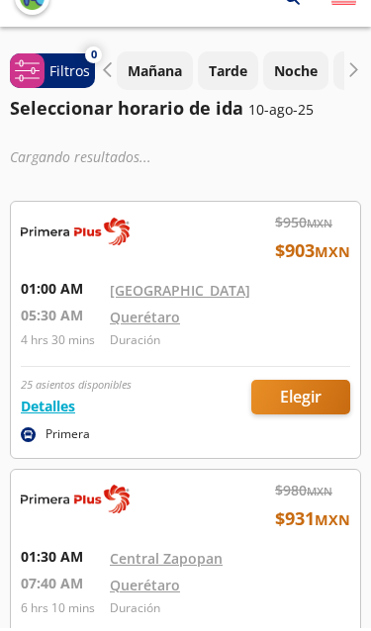
scroll to position [33, 0]
click at [234, 304] on div at bounding box center [185, 330] width 349 height 256
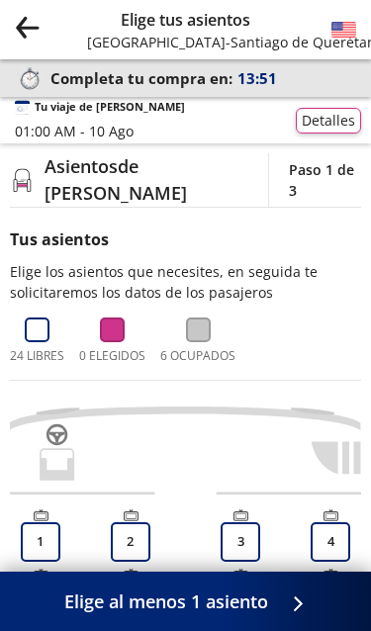
click at [39, 17] on icon "Group 9 Created with Sketch." at bounding box center [27, 27] width 25 height 25
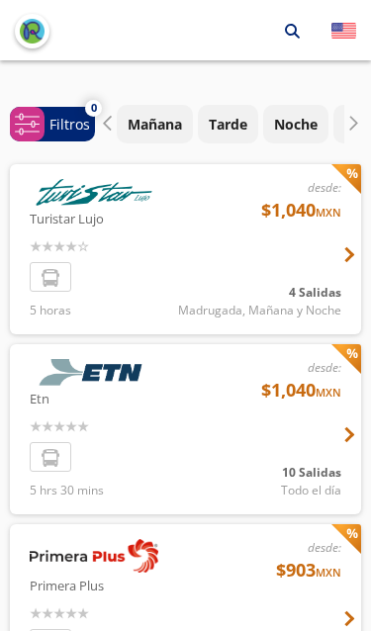
click at [298, 279] on div at bounding box center [185, 248] width 351 height 170
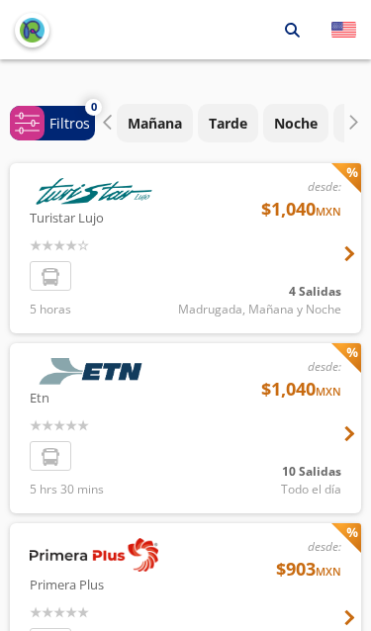
click at [260, 377] on div at bounding box center [185, 428] width 351 height 170
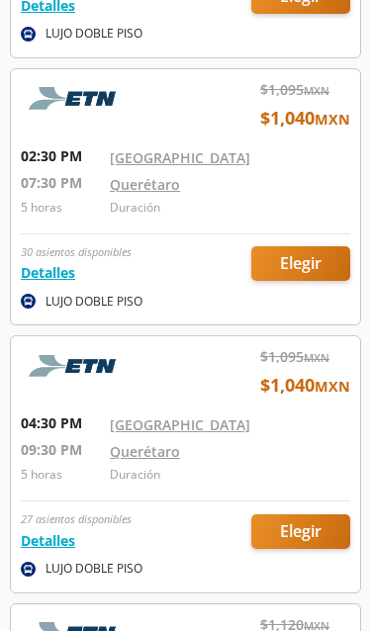
scroll to position [1426, 0]
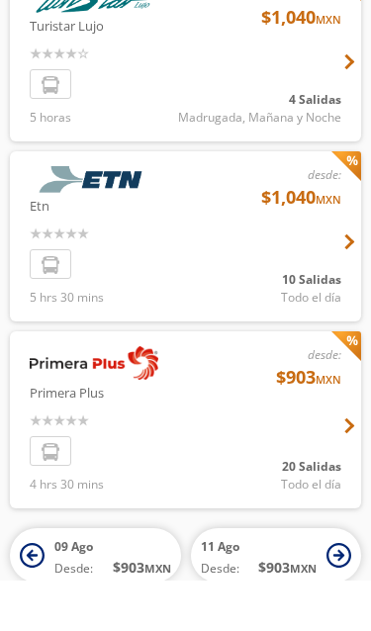
scroll to position [192, 0]
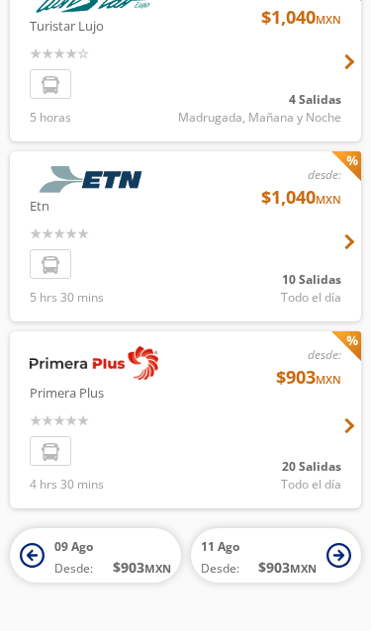
click at [262, 428] on div at bounding box center [185, 420] width 351 height 177
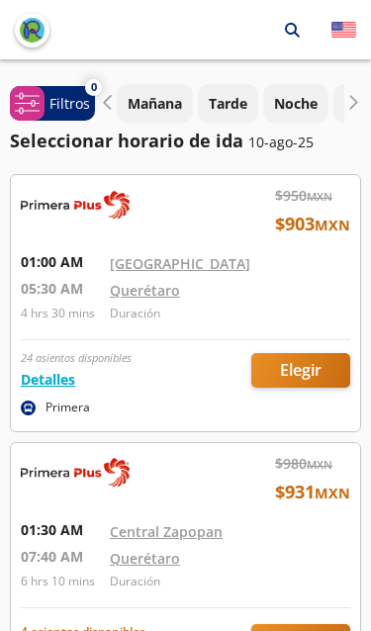
click at [250, 428] on div at bounding box center [185, 303] width 349 height 256
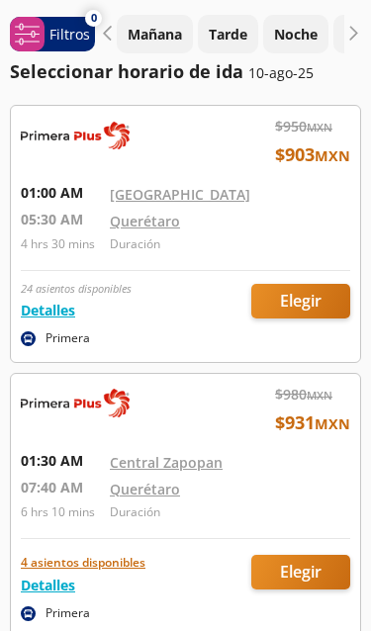
scroll to position [55, 0]
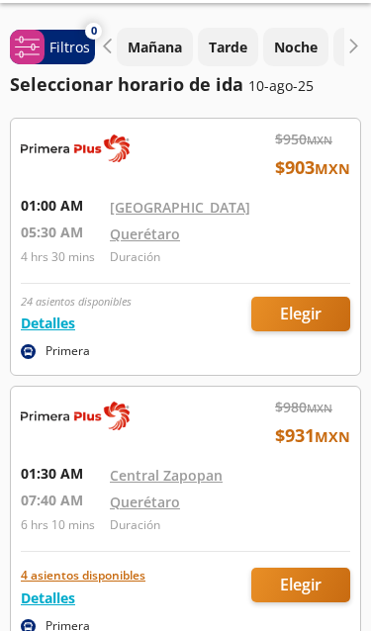
click at [302, 48] on p "Noche" at bounding box center [296, 48] width 44 height 21
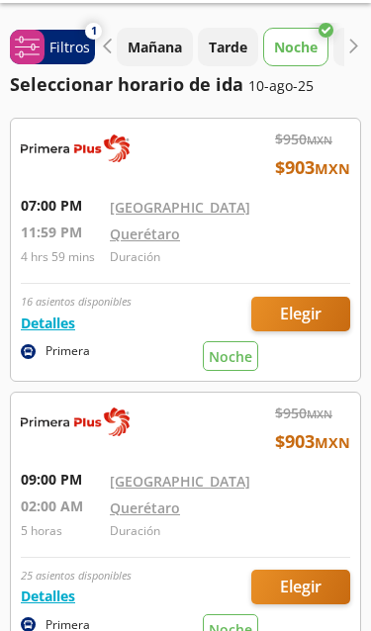
scroll to position [56, 0]
click at [281, 96] on p "10-ago-25" at bounding box center [280, 85] width 65 height 21
click at [72, 44] on p "Filtros" at bounding box center [69, 47] width 41 height 21
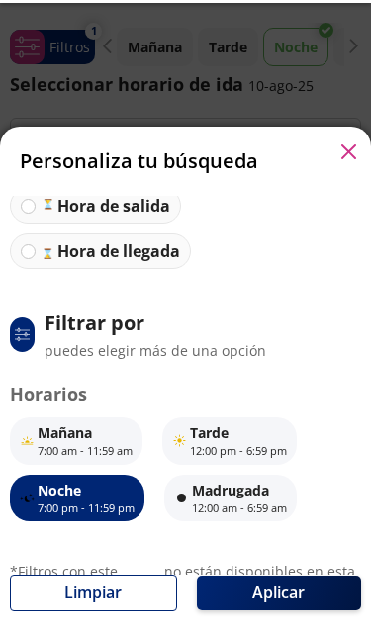
scroll to position [107, 0]
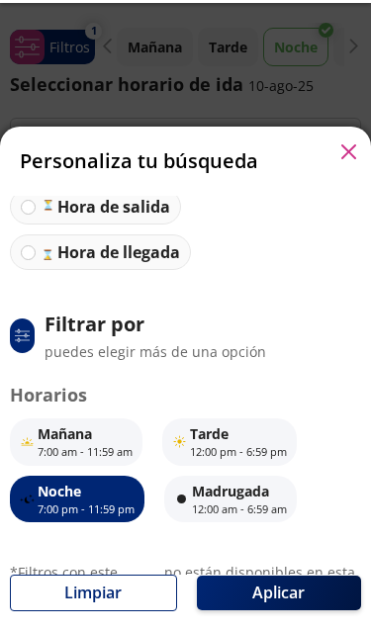
click at [276, 519] on p "12:00 am - 6:59 am" at bounding box center [239, 510] width 95 height 17
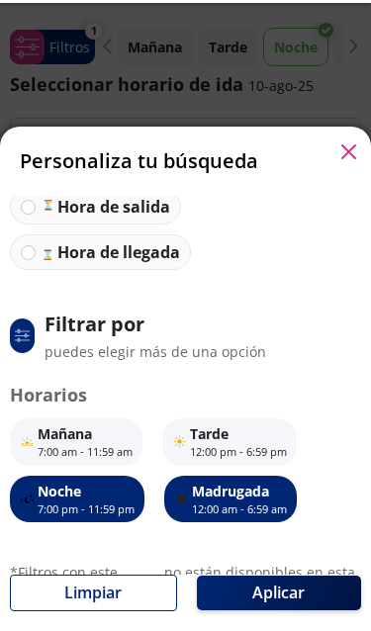
click at [318, 611] on button "Aplicar" at bounding box center [279, 593] width 165 height 35
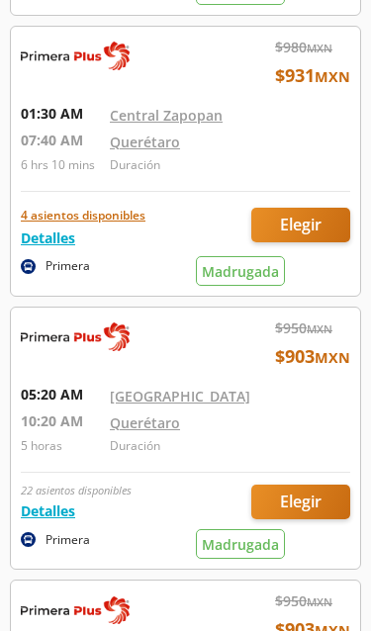
scroll to position [395, 0]
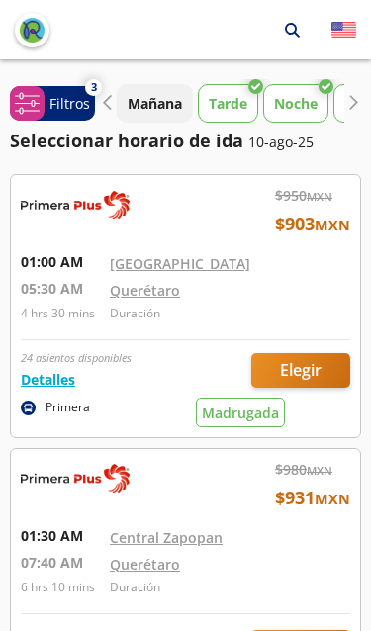
click at [313, 101] on p "Noche" at bounding box center [296, 103] width 44 height 21
click at [300, 144] on p "10-ago-25" at bounding box center [280, 142] width 65 height 21
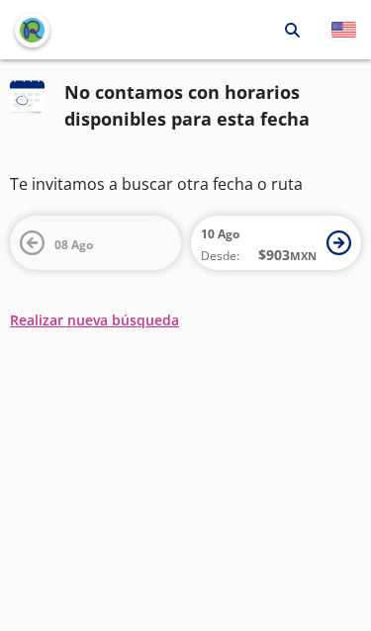
click at [300, 250] on small "MXN" at bounding box center [303, 255] width 27 height 15
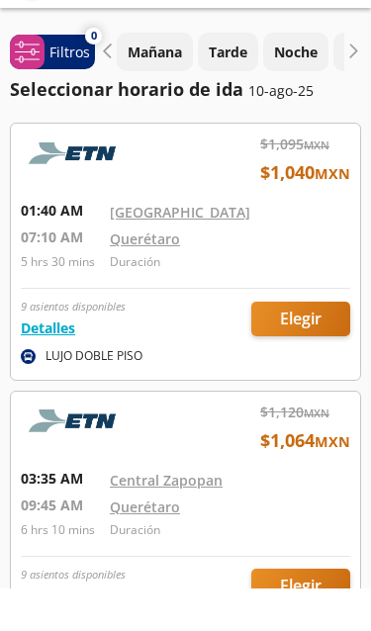
scroll to position [51, 0]
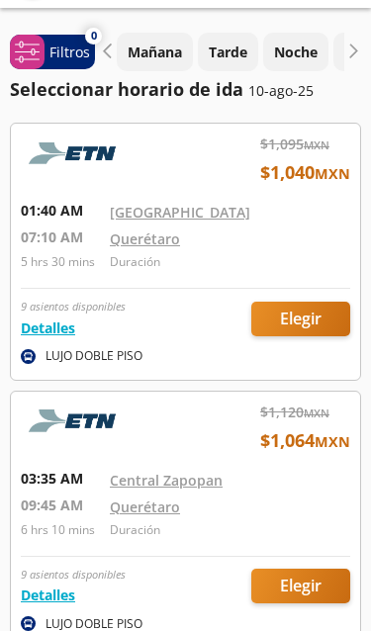
click at [261, 89] on p "10-ago-25" at bounding box center [280, 90] width 65 height 21
click at [222, 92] on p "Seleccionar horario de ida" at bounding box center [127, 89] width 234 height 27
click at [118, 56] on button "Mañana" at bounding box center [155, 52] width 76 height 39
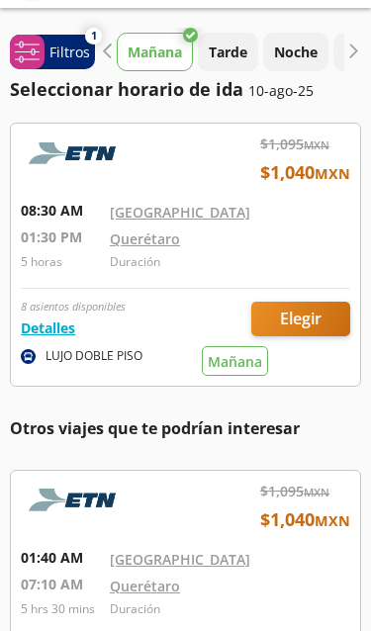
click at [83, 48] on p "Filtros" at bounding box center [69, 52] width 41 height 21
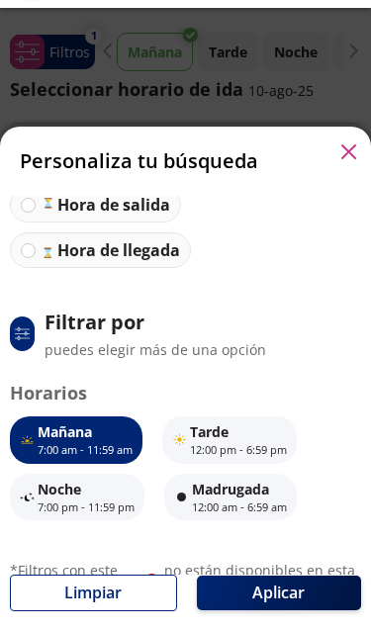
scroll to position [107, 0]
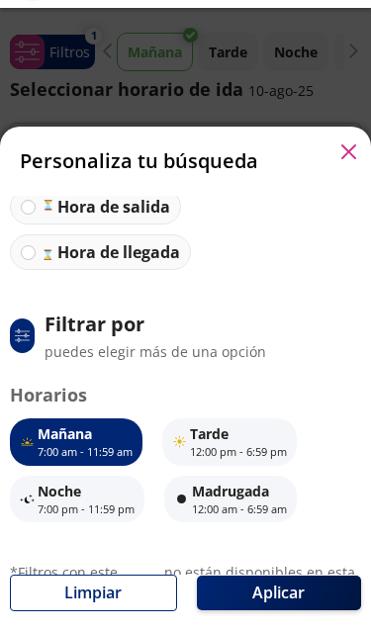
click at [146, 612] on button "Limpiar" at bounding box center [93, 593] width 167 height 37
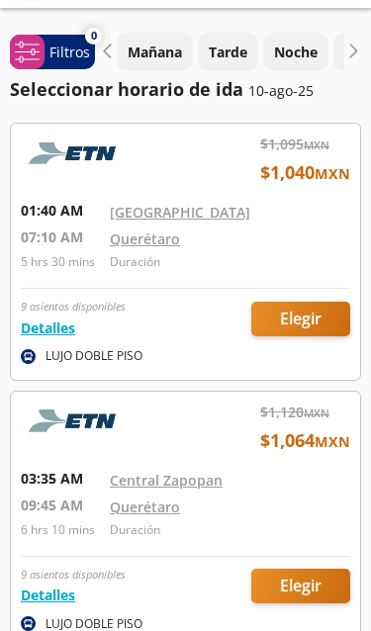
scroll to position [31, 0]
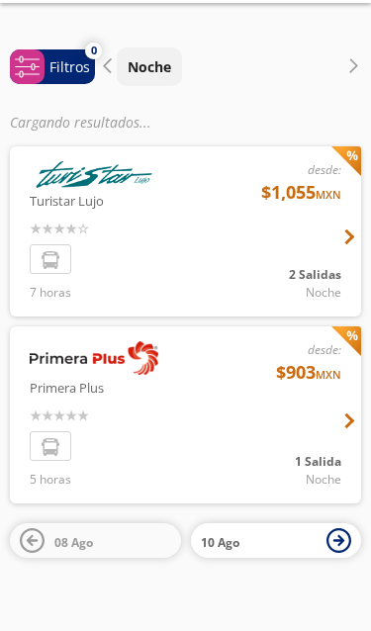
scroll to position [80, 0]
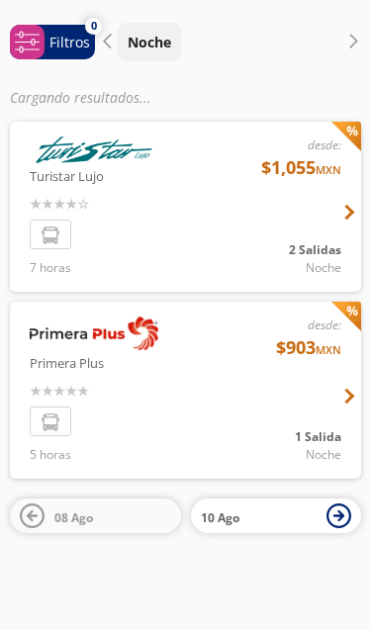
click at [300, 215] on div at bounding box center [185, 208] width 351 height 170
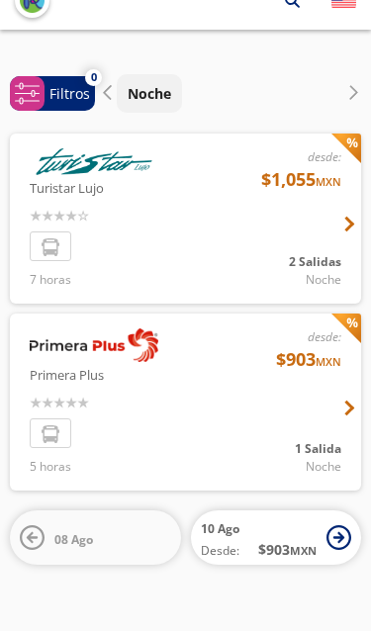
scroll to position [33, 0]
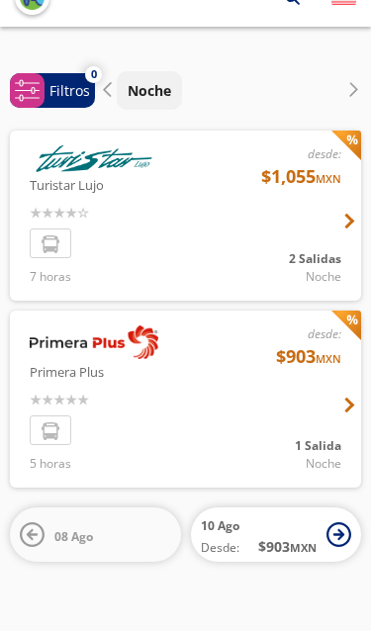
click at [276, 409] on div at bounding box center [185, 399] width 351 height 177
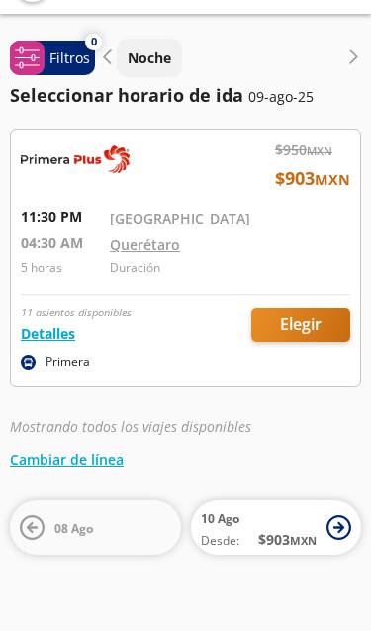
scroll to position [46, 0]
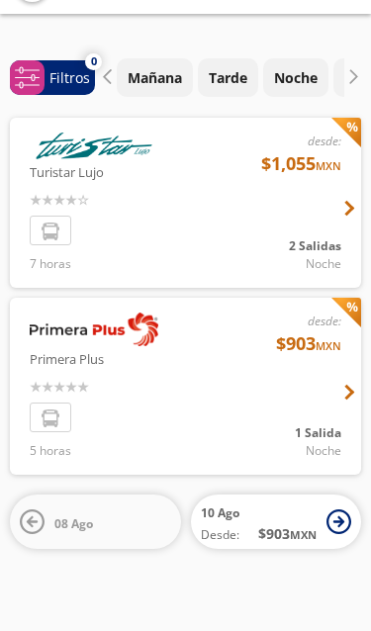
scroll to position [33, 0]
